Goal: Task Accomplishment & Management: Use online tool/utility

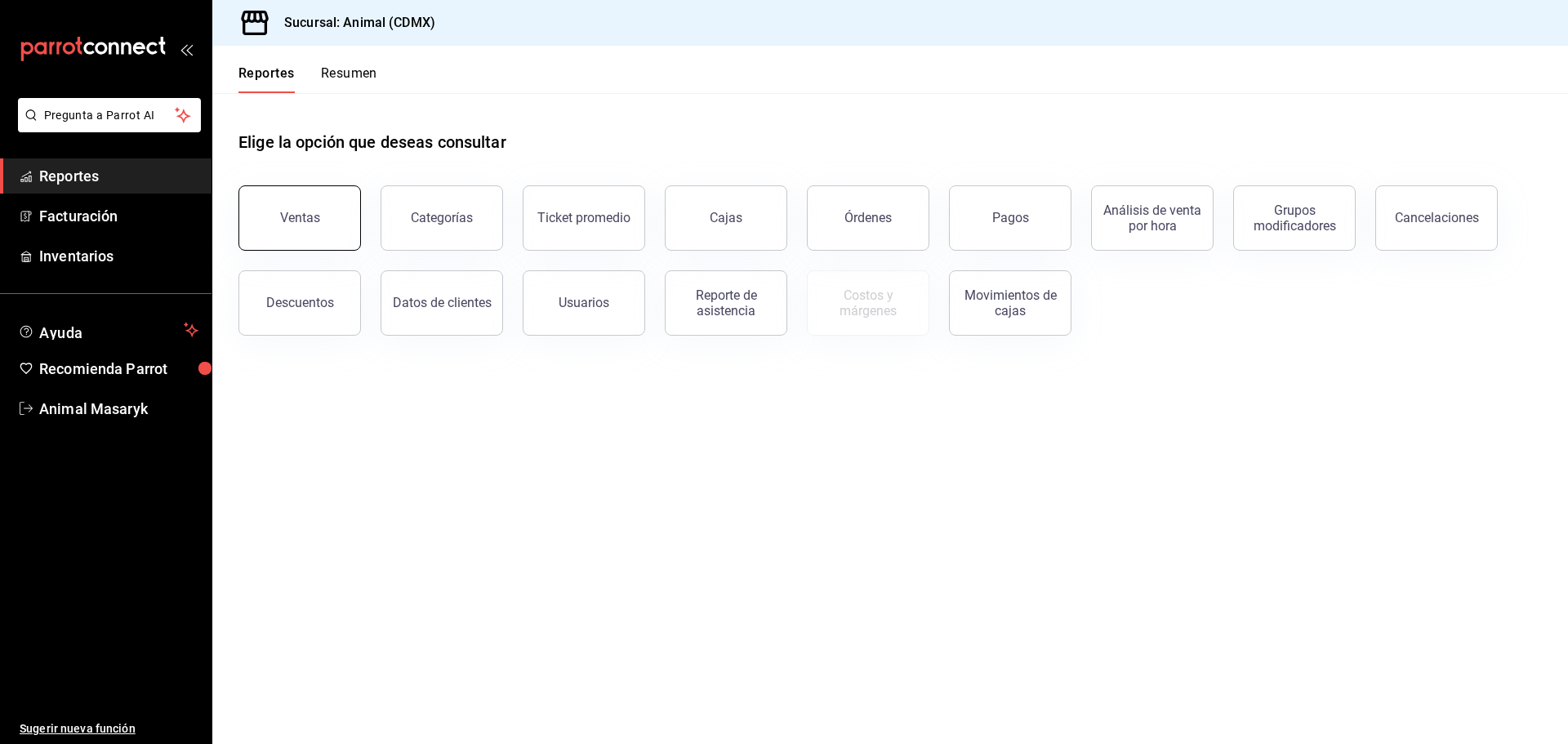
click at [296, 216] on div "Ventas" at bounding box center [300, 217] width 40 height 16
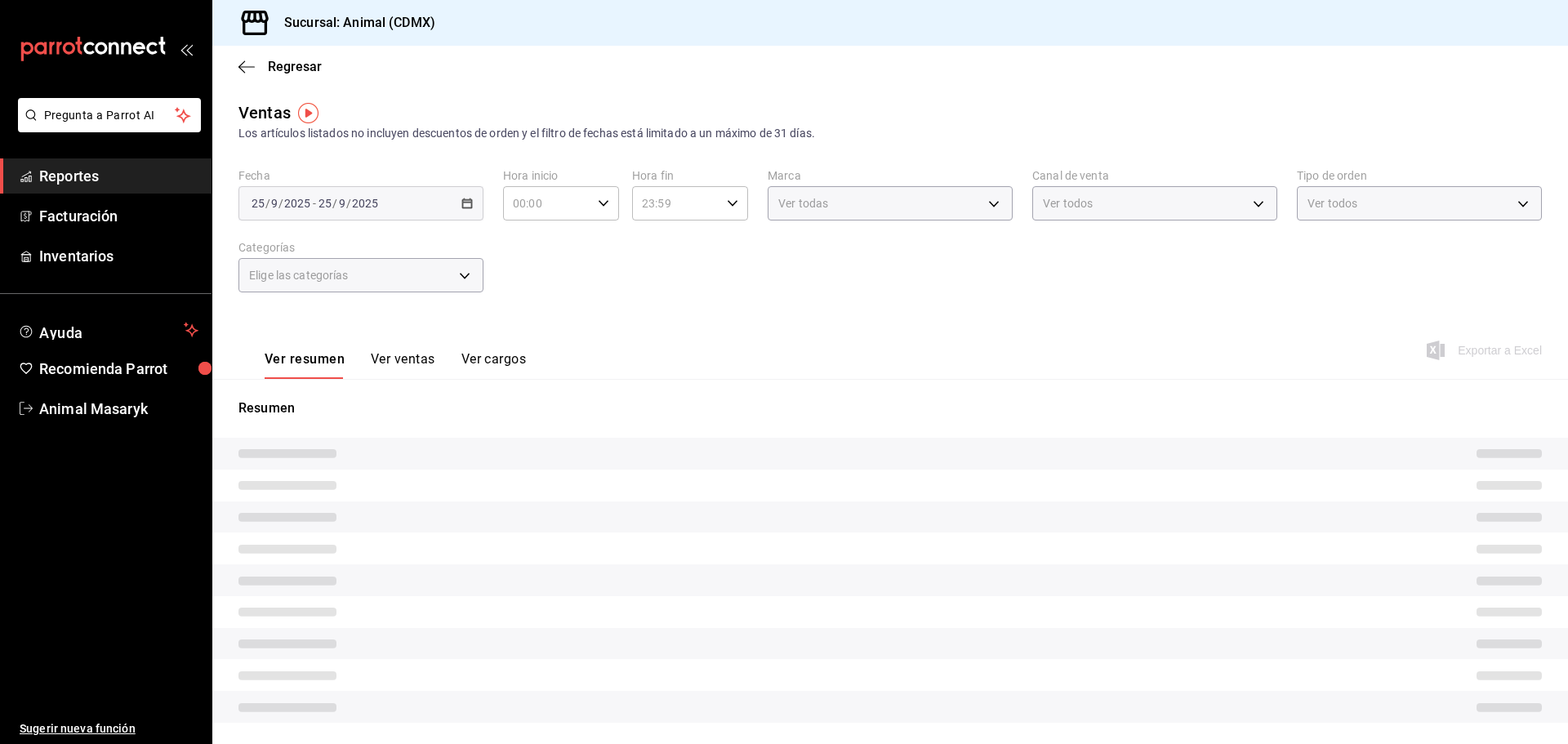
type input "05:00"
type input "04:59"
type input "PARROT,UBER_EATS,RAPPI,DIDI_FOOD,ONLINE"
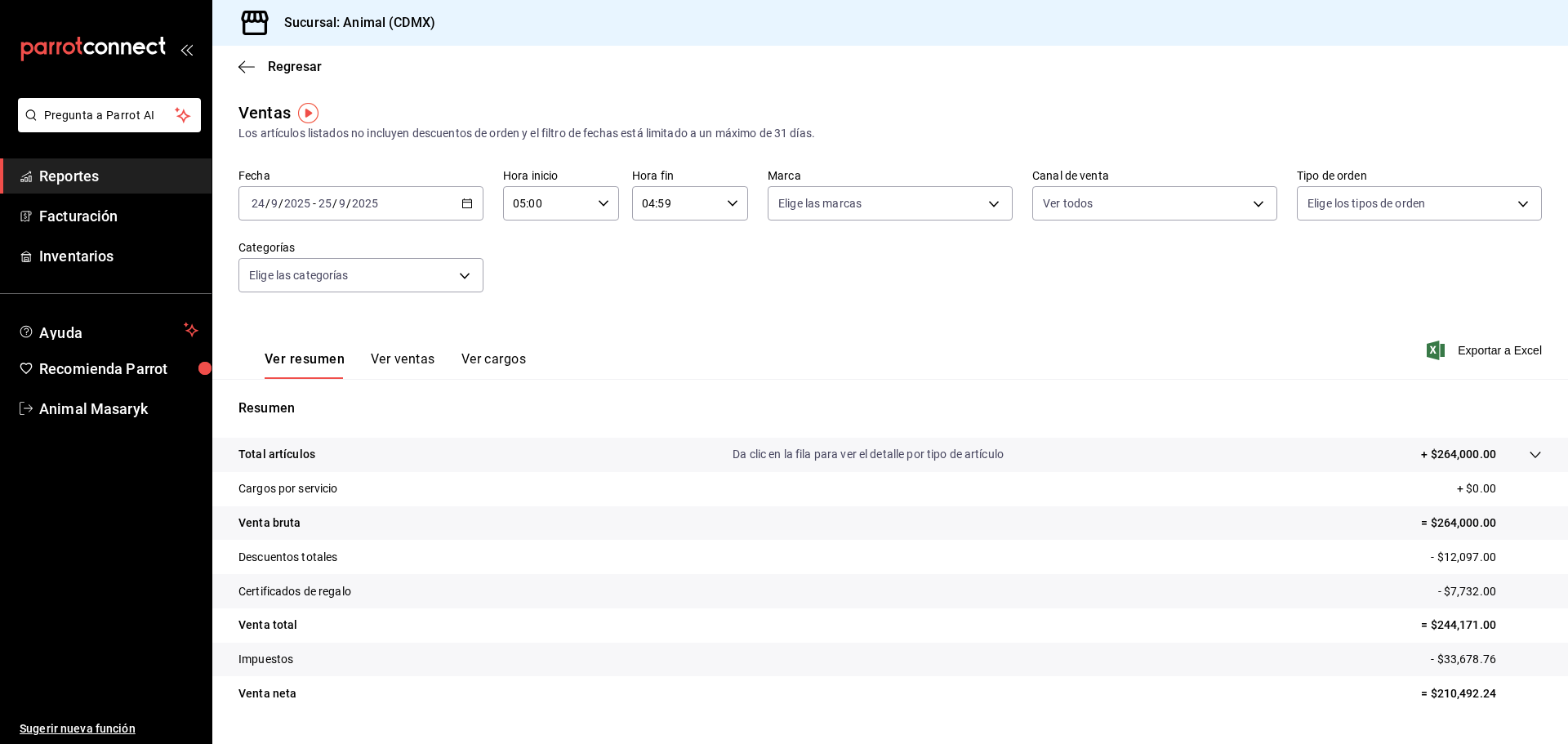
click at [467, 200] on icon "button" at bounding box center [467, 203] width 12 height 12
click at [312, 396] on span "Rango de fechas" at bounding box center [315, 399] width 127 height 17
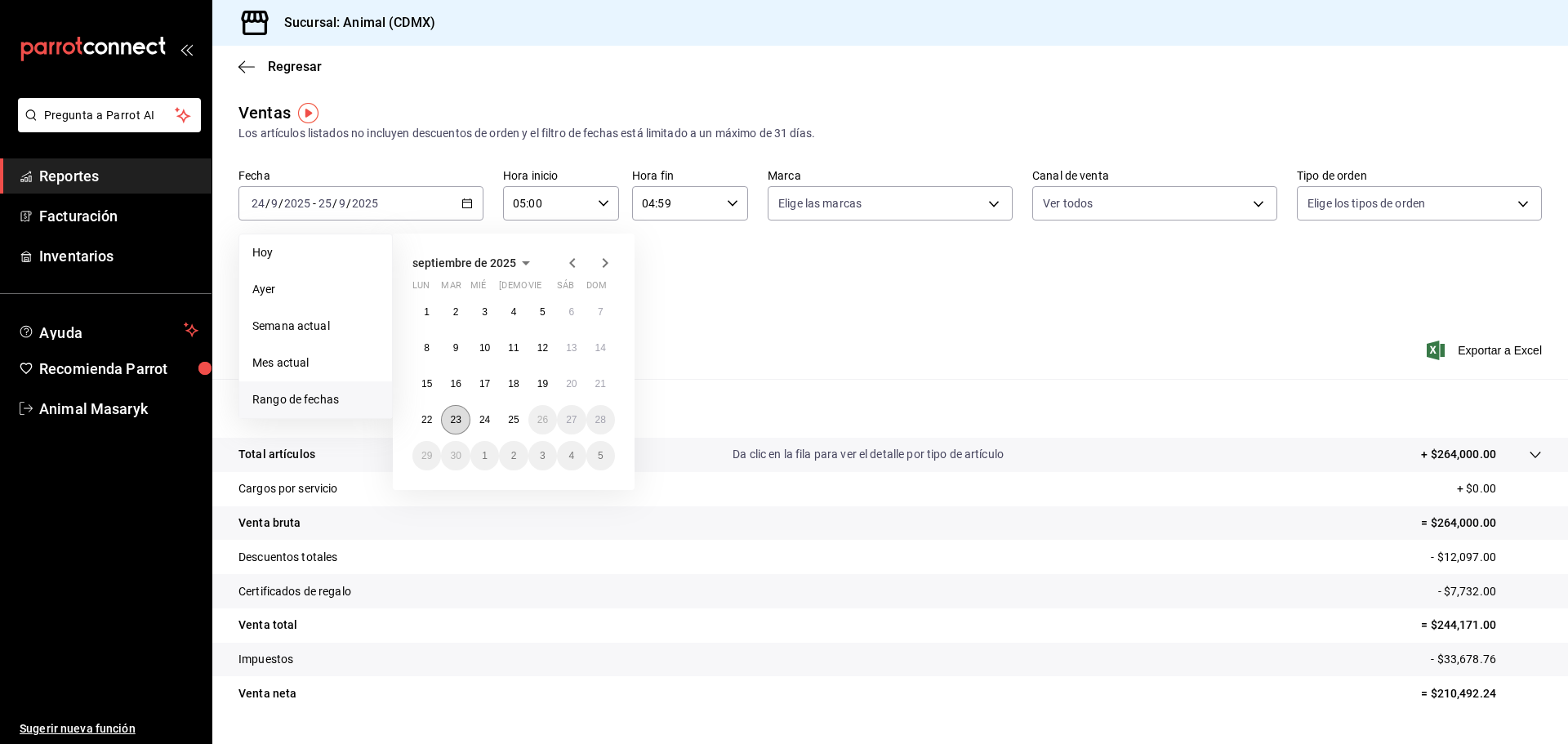
click at [459, 418] on abbr "23" at bounding box center [456, 419] width 11 height 12
click at [487, 416] on abbr "24" at bounding box center [485, 419] width 11 height 12
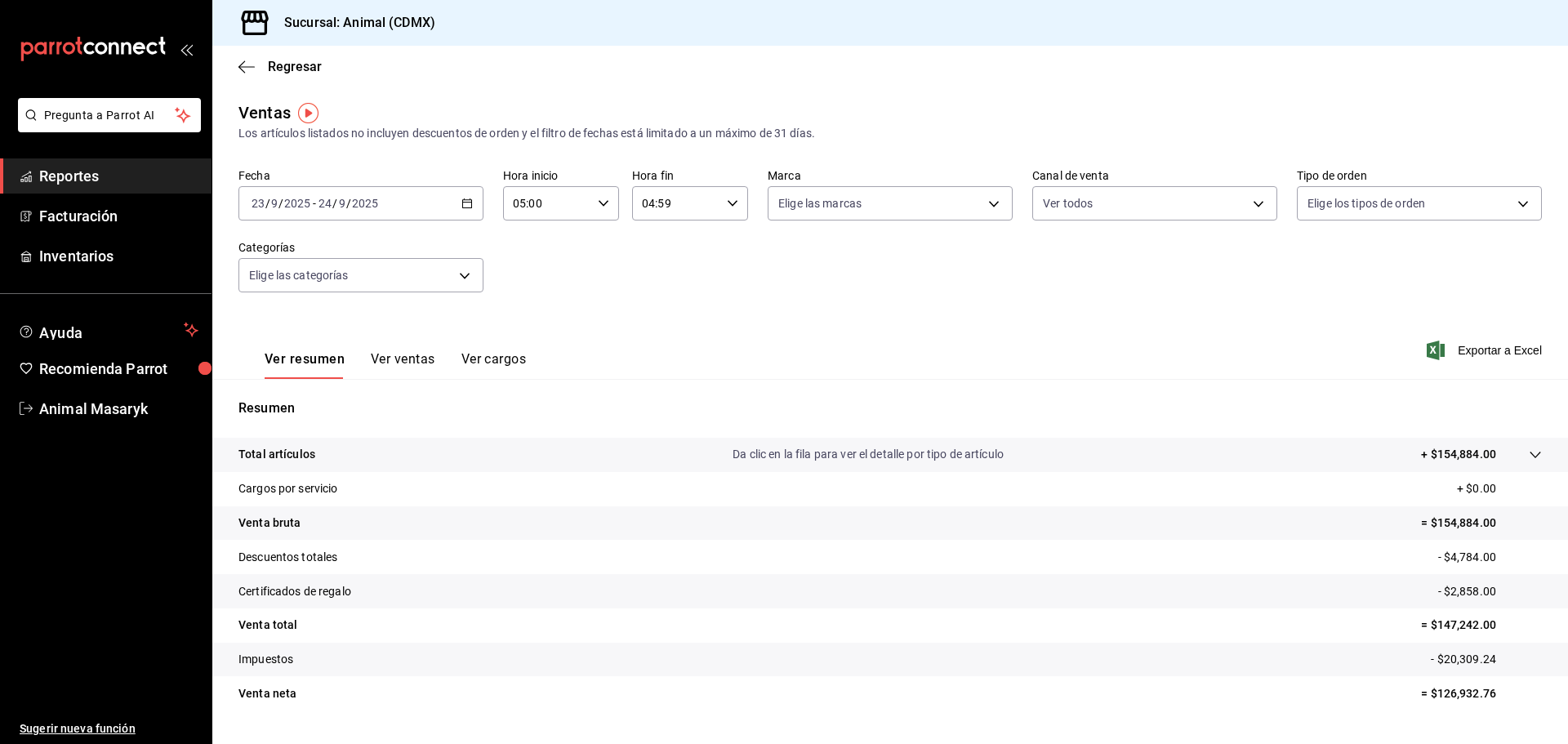
click at [591, 212] on div "05:00 Hora inicio" at bounding box center [561, 203] width 116 height 35
click at [528, 246] on span "05" at bounding box center [530, 245] width 32 height 13
click at [696, 256] on div at bounding box center [784, 372] width 1568 height 744
click at [888, 206] on body "Pregunta a Parrot AI Reportes Facturación Inventarios Ayuda Recomienda Parrot A…" at bounding box center [784, 372] width 1568 height 744
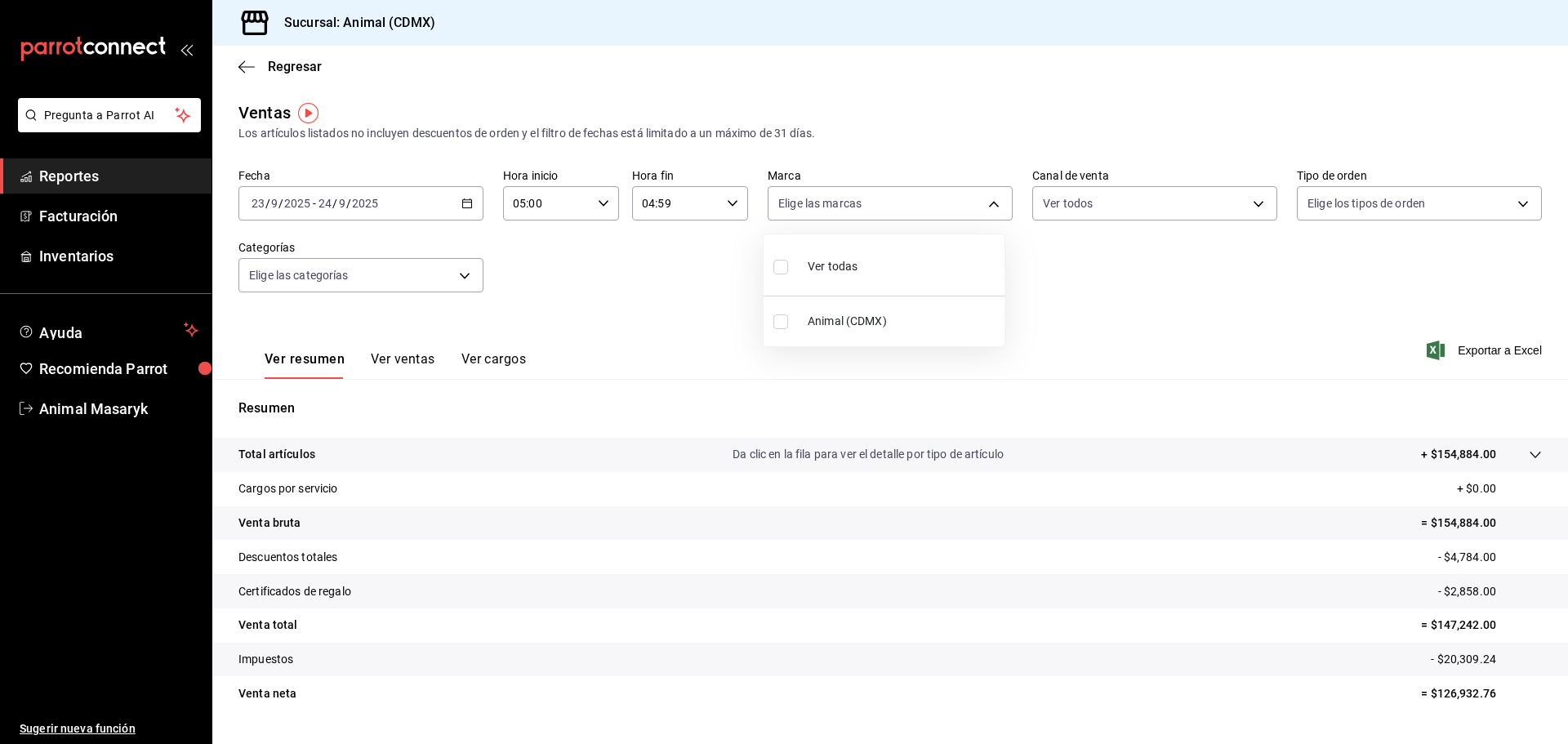
click at [852, 264] on span "Ver todas" at bounding box center [832, 266] width 50 height 17
type input "cb0f6aec-1481-4e37-861c-bab9b3a65b14"
checkbox input "true"
click at [1050, 296] on div at bounding box center [784, 372] width 1568 height 744
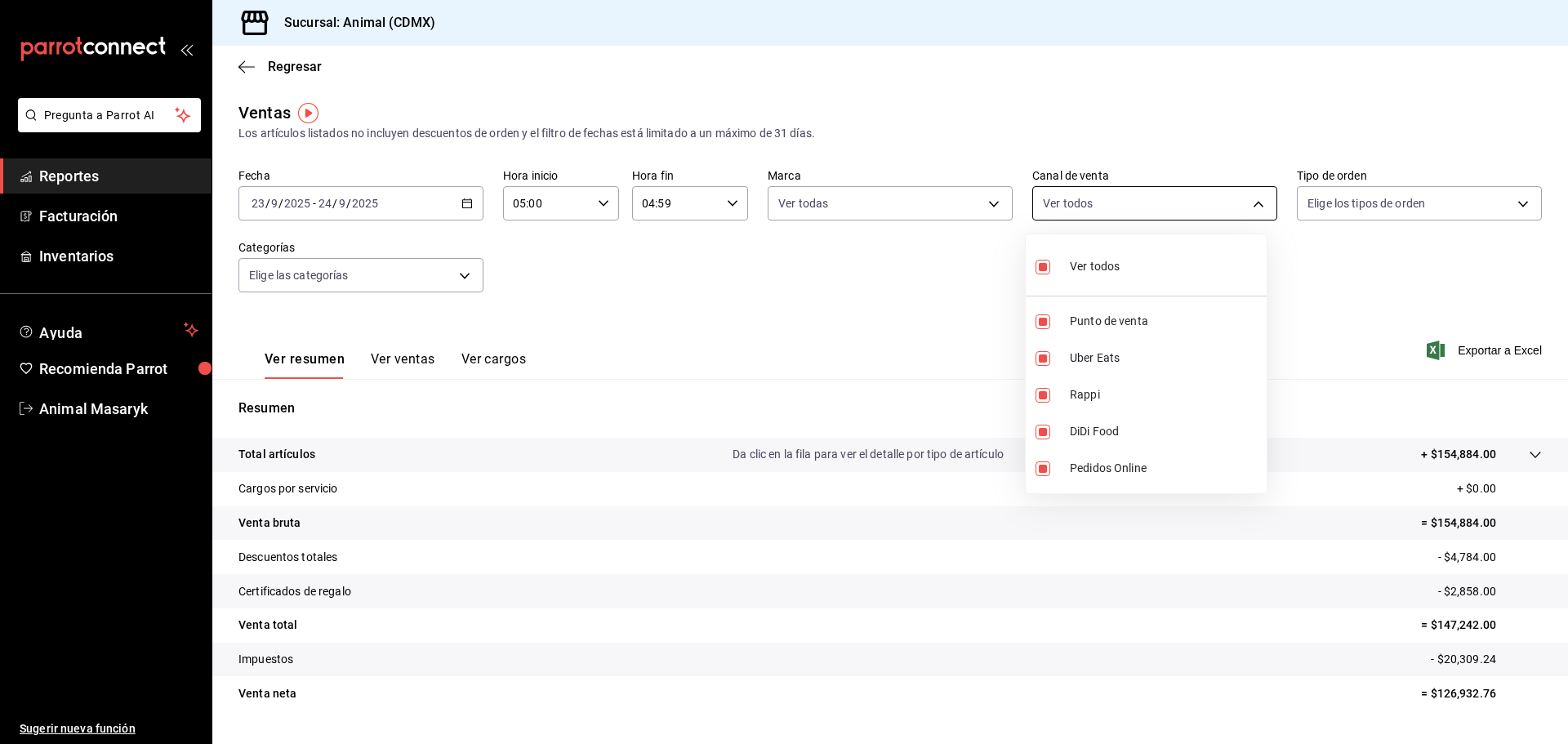
click at [1104, 205] on body "Pregunta a Parrot AI Reportes Facturación Inventarios Ayuda Recomienda Parrot A…" at bounding box center [784, 372] width 1568 height 744
click at [1284, 279] on div at bounding box center [784, 372] width 1568 height 744
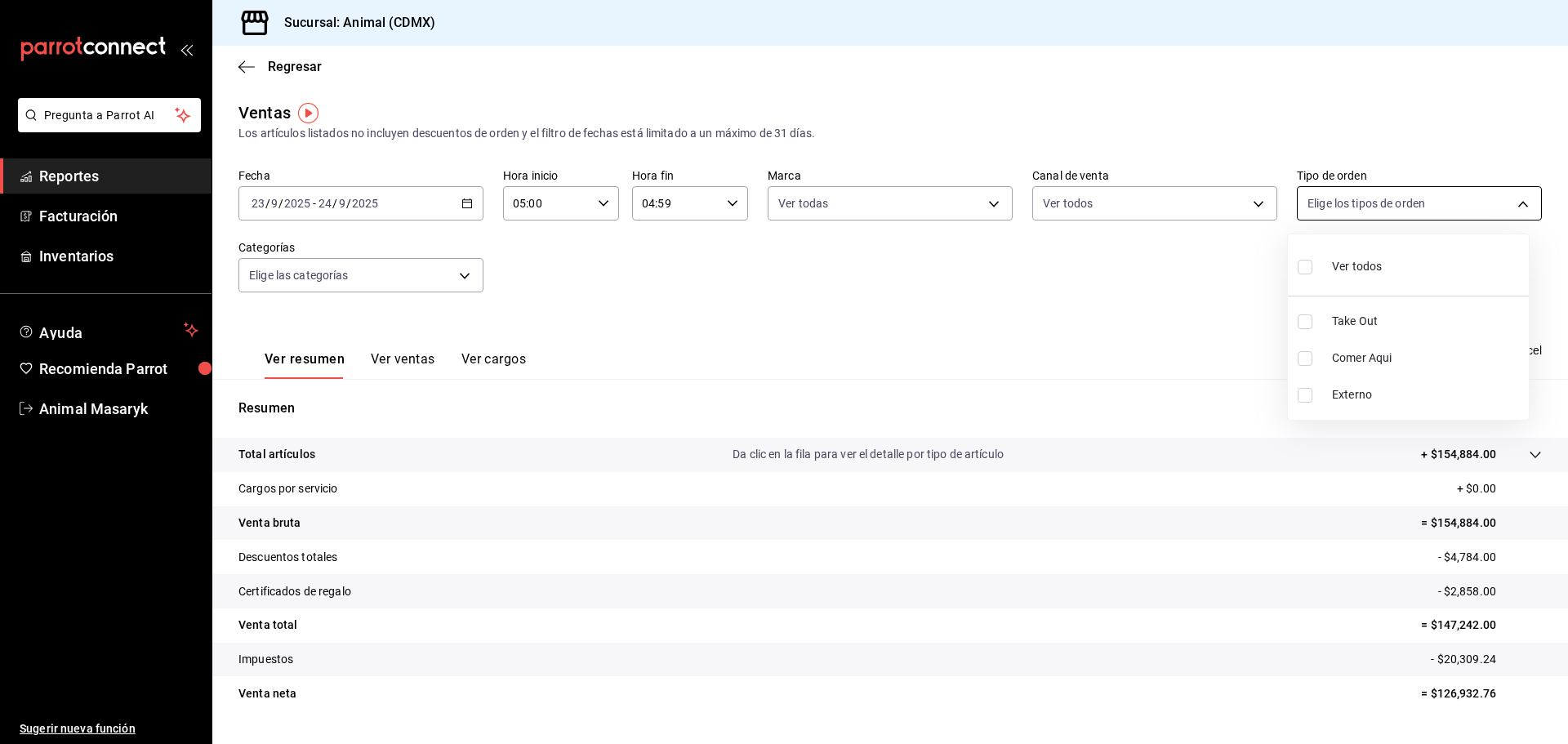
click at [1338, 212] on body "Pregunta a Parrot AI Reportes Facturación Inventarios Ayuda Recomienda Parrot A…" at bounding box center [784, 372] width 1568 height 744
click at [1332, 271] on div "Ver todos" at bounding box center [1340, 264] width 84 height 36
type input "ad44a823-99d3-4372-a913-4cf57f2a9ac0,b8ee5ff1-85c8-4a81-aa51-555e6c8ba0c6,EXTER…"
checkbox input "true"
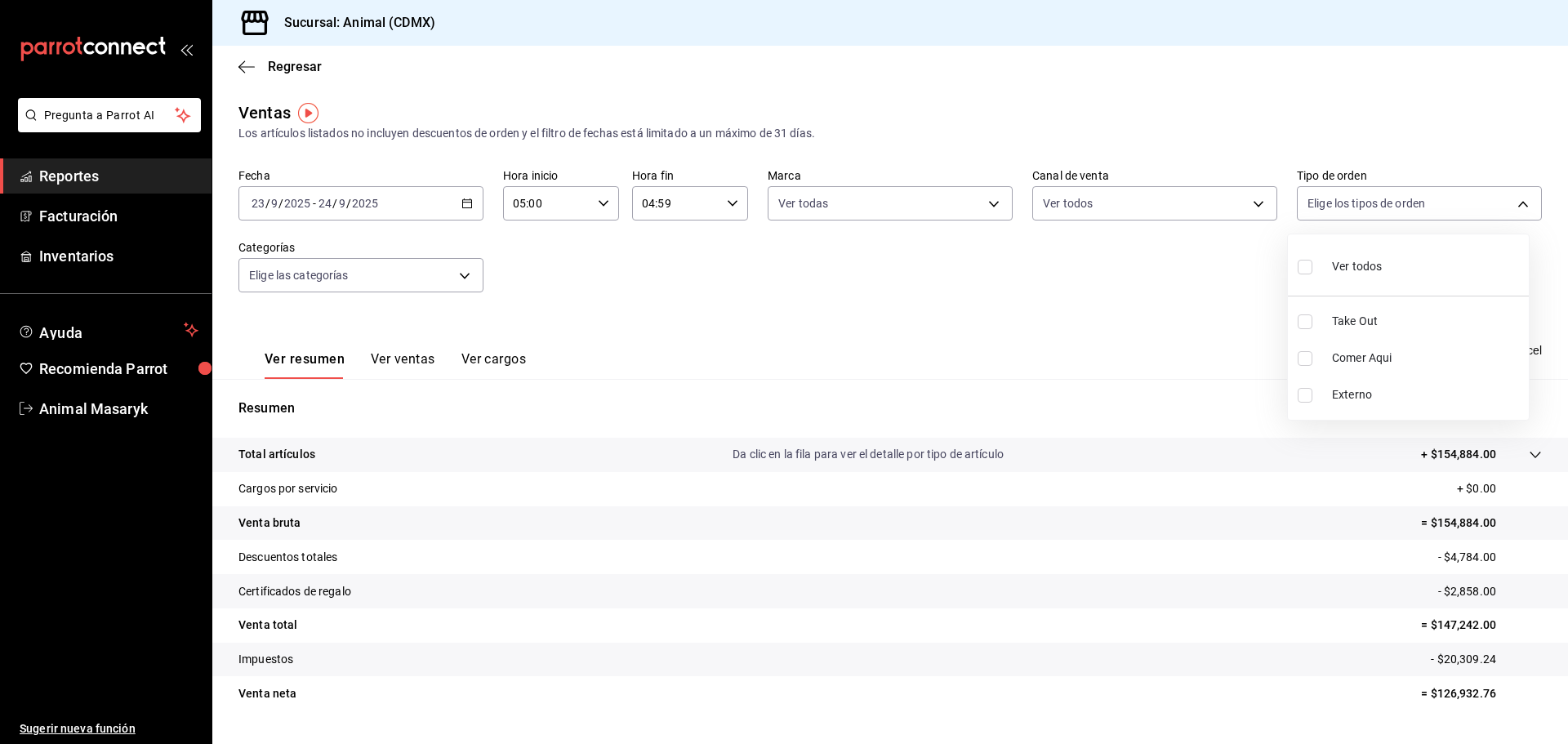
checkbox input "true"
click at [1088, 306] on div at bounding box center [784, 372] width 1568 height 744
click at [1481, 350] on span "Exportar a Excel" at bounding box center [1486, 351] width 112 height 20
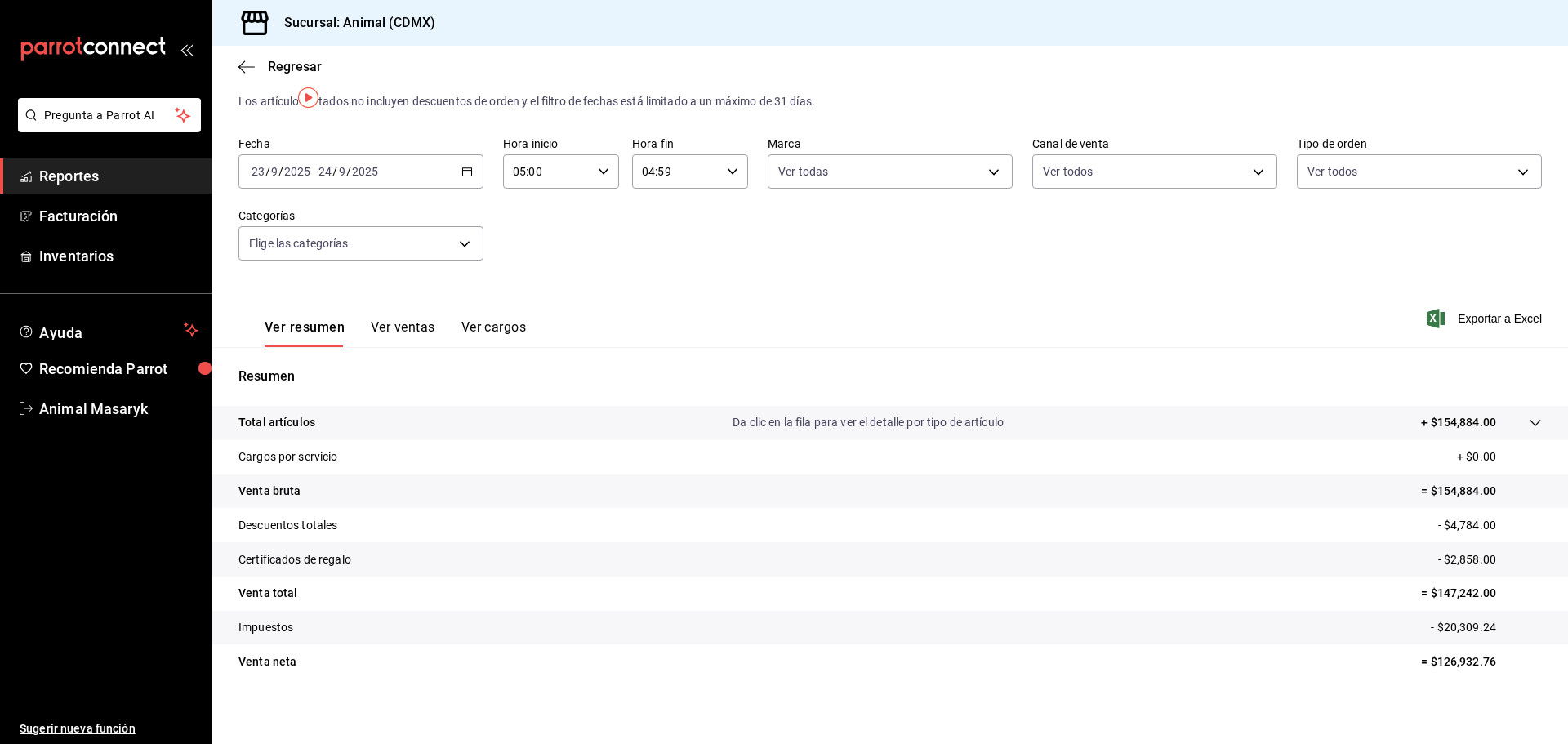
scroll to position [38, 0]
